Goal: Obtain resource: Download file/media

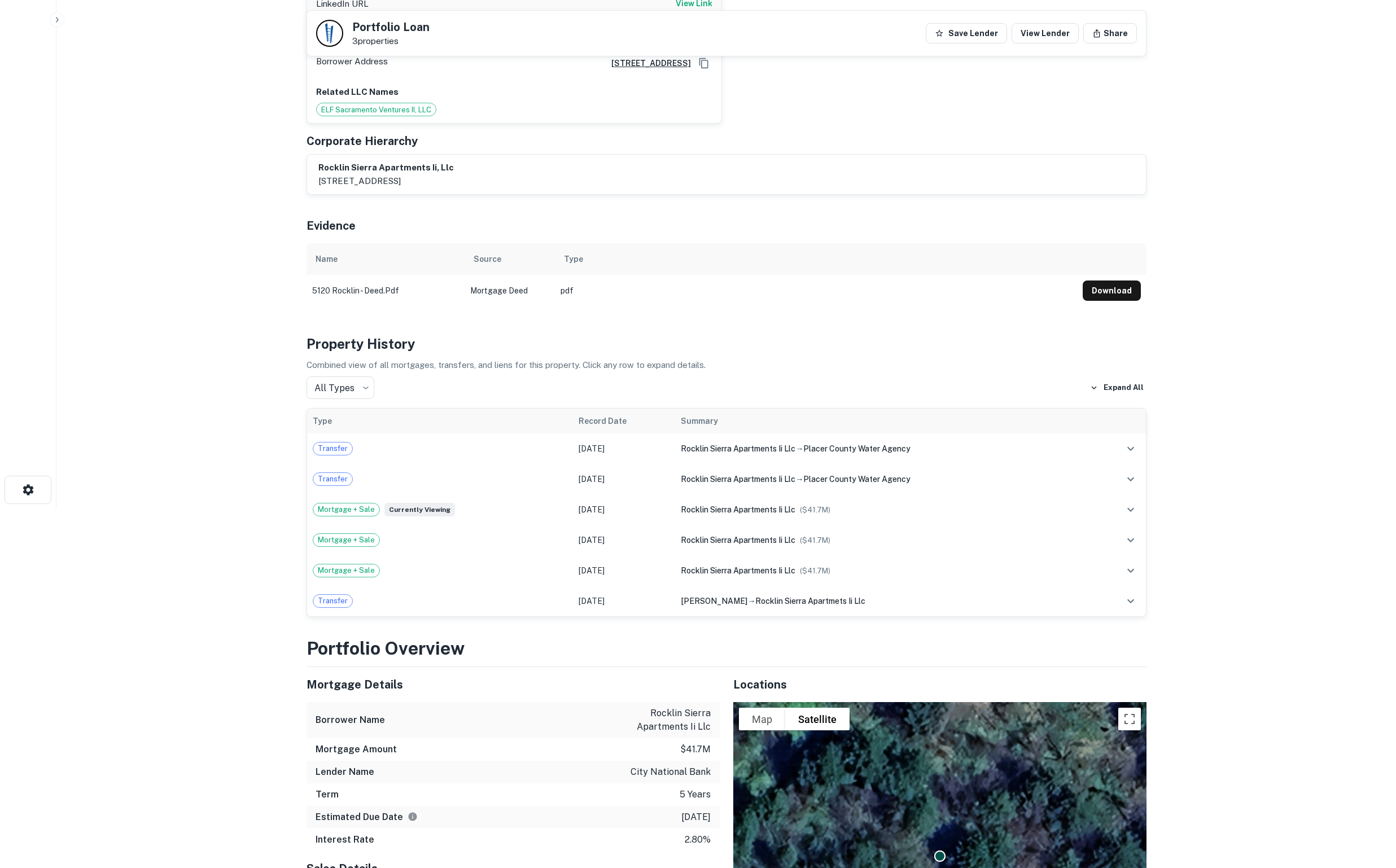
scroll to position [360, 0]
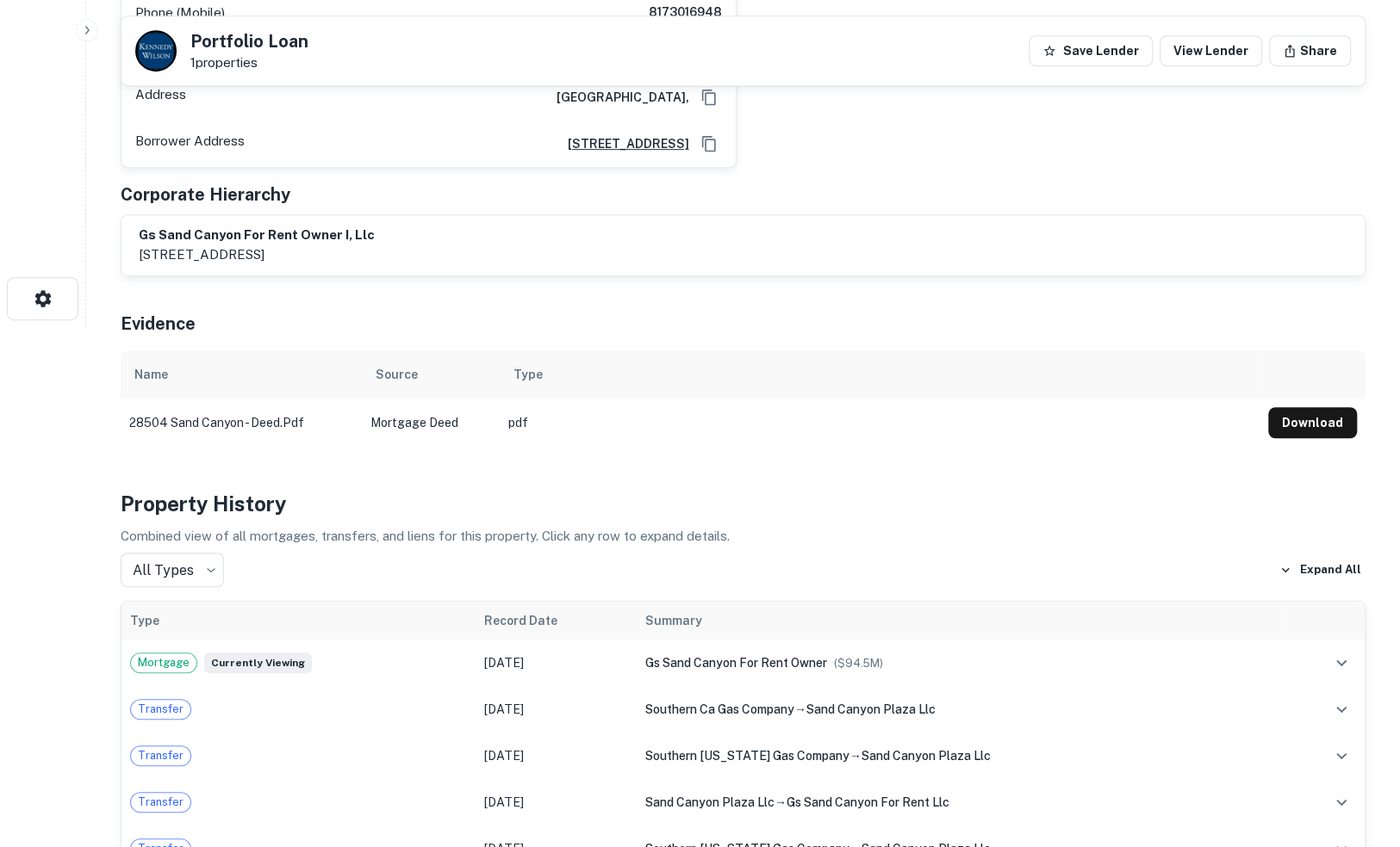
scroll to position [517, 0]
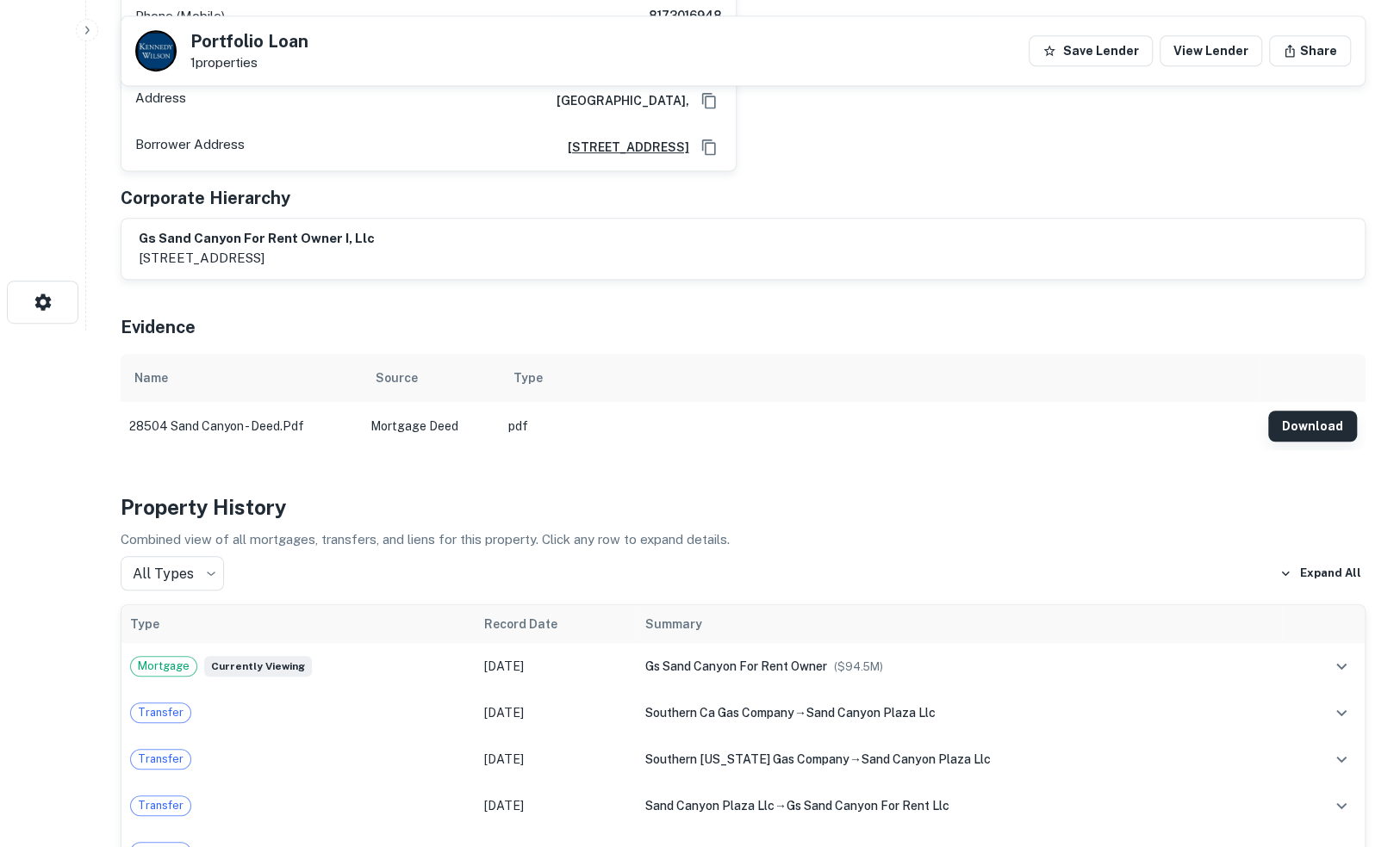
click at [1342, 411] on button "Download" at bounding box center [1312, 426] width 89 height 31
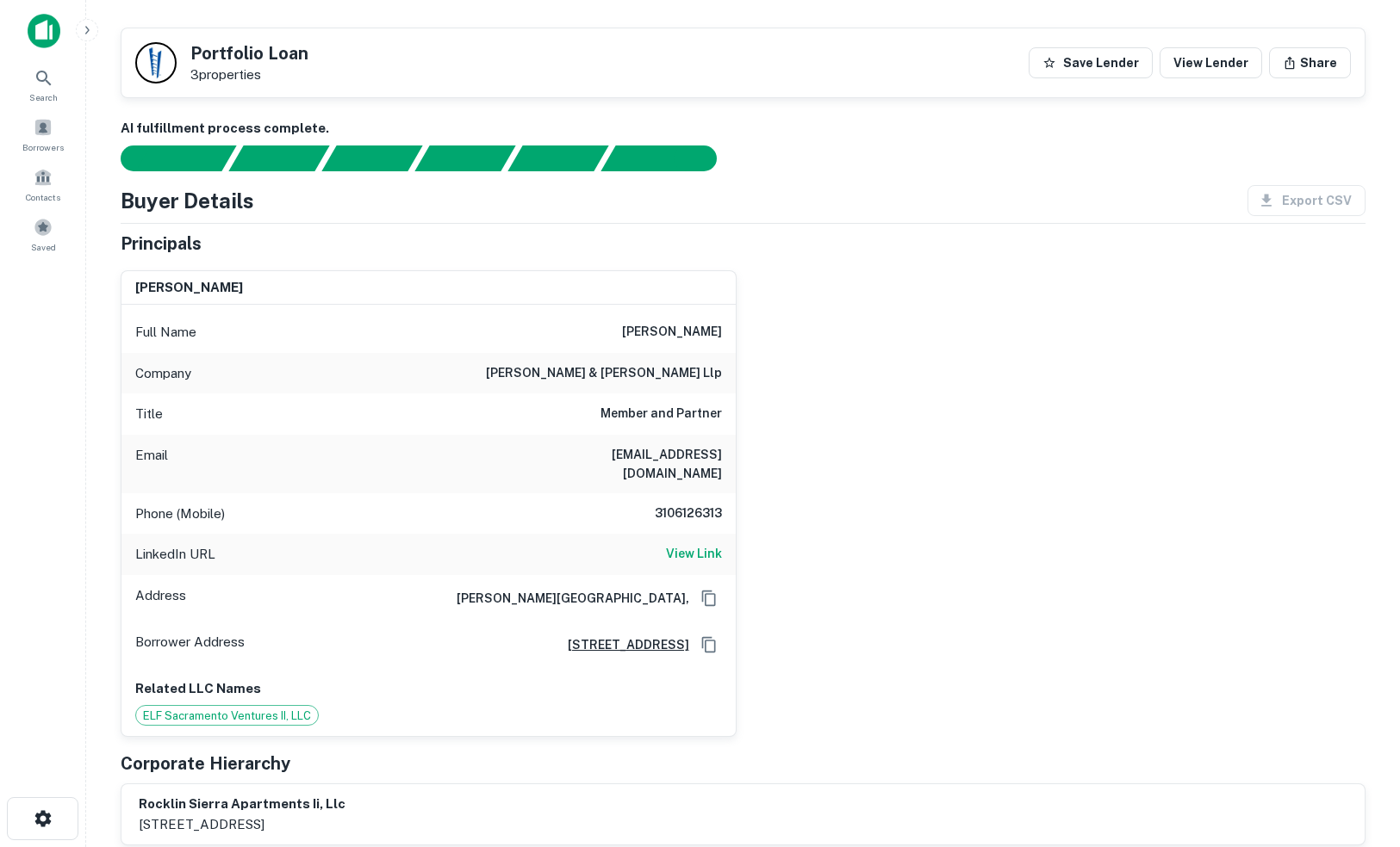
scroll to position [549, 0]
